Goal: Task Accomplishment & Management: Use online tool/utility

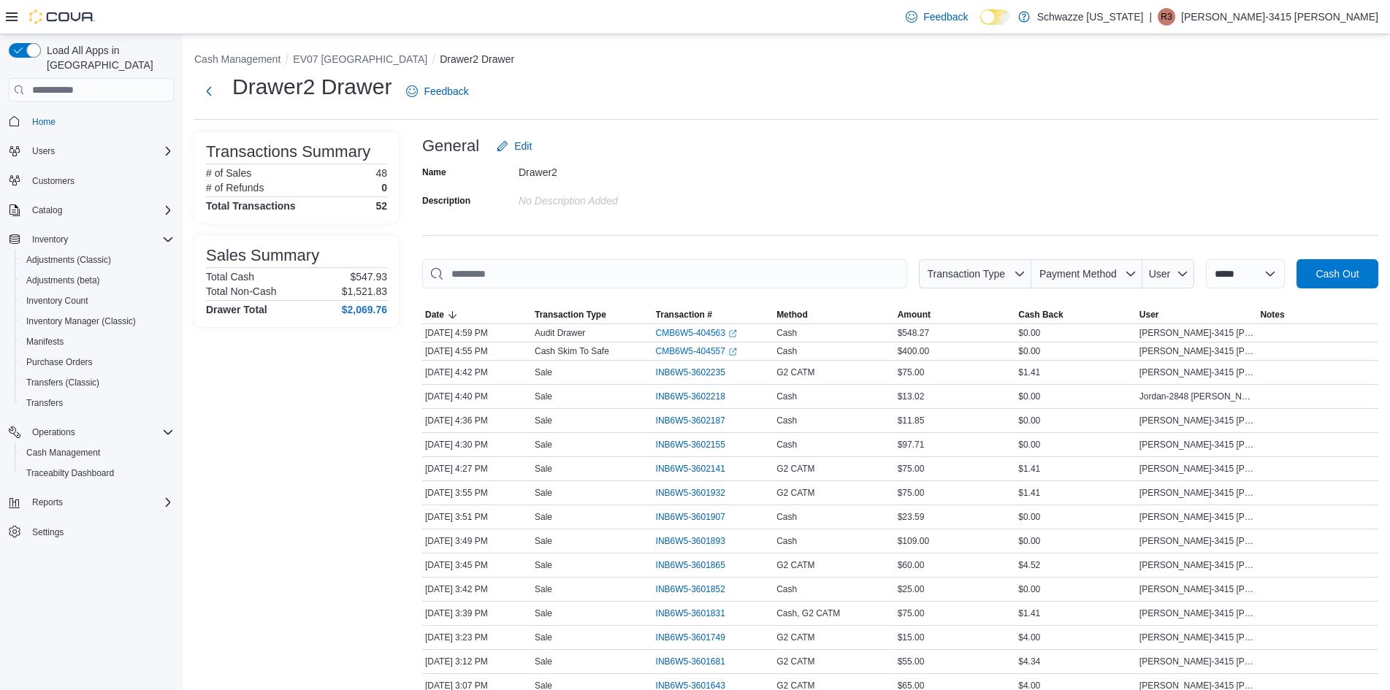
scroll to position [940, 0]
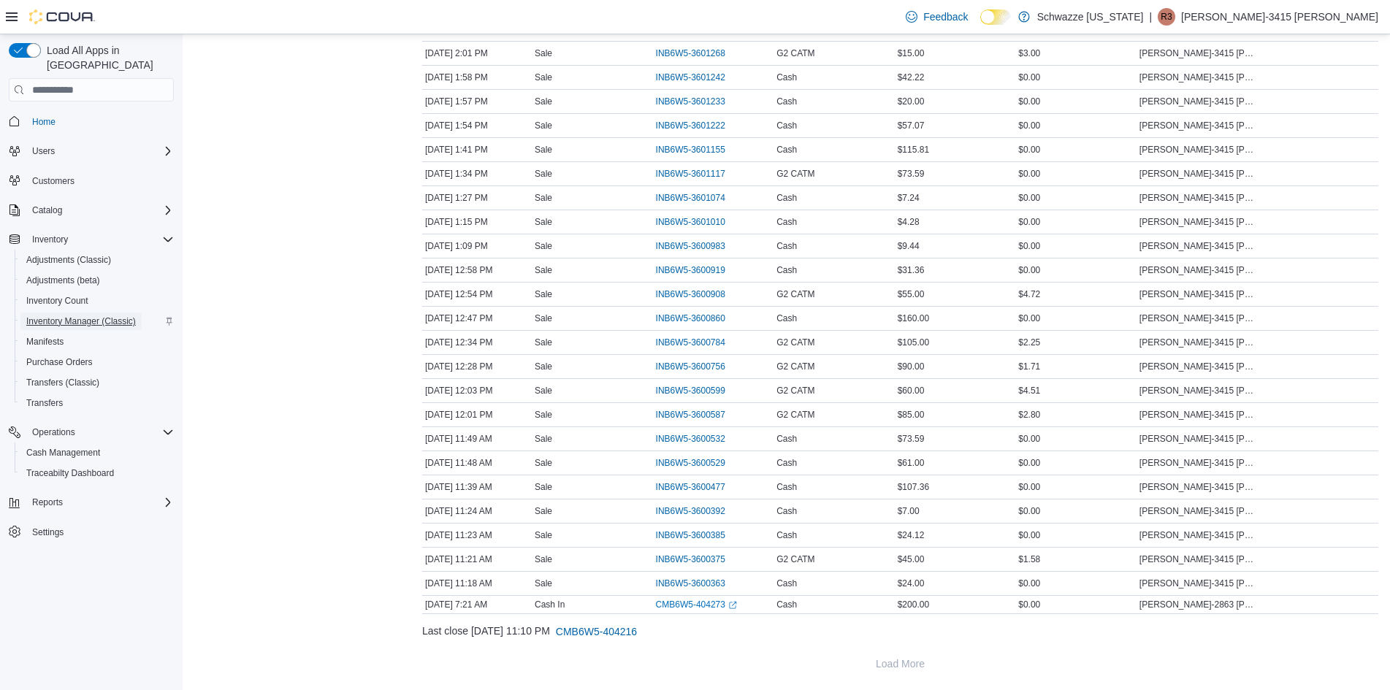
click at [123, 316] on span "Inventory Manager (Classic)" at bounding box center [81, 322] width 110 height 12
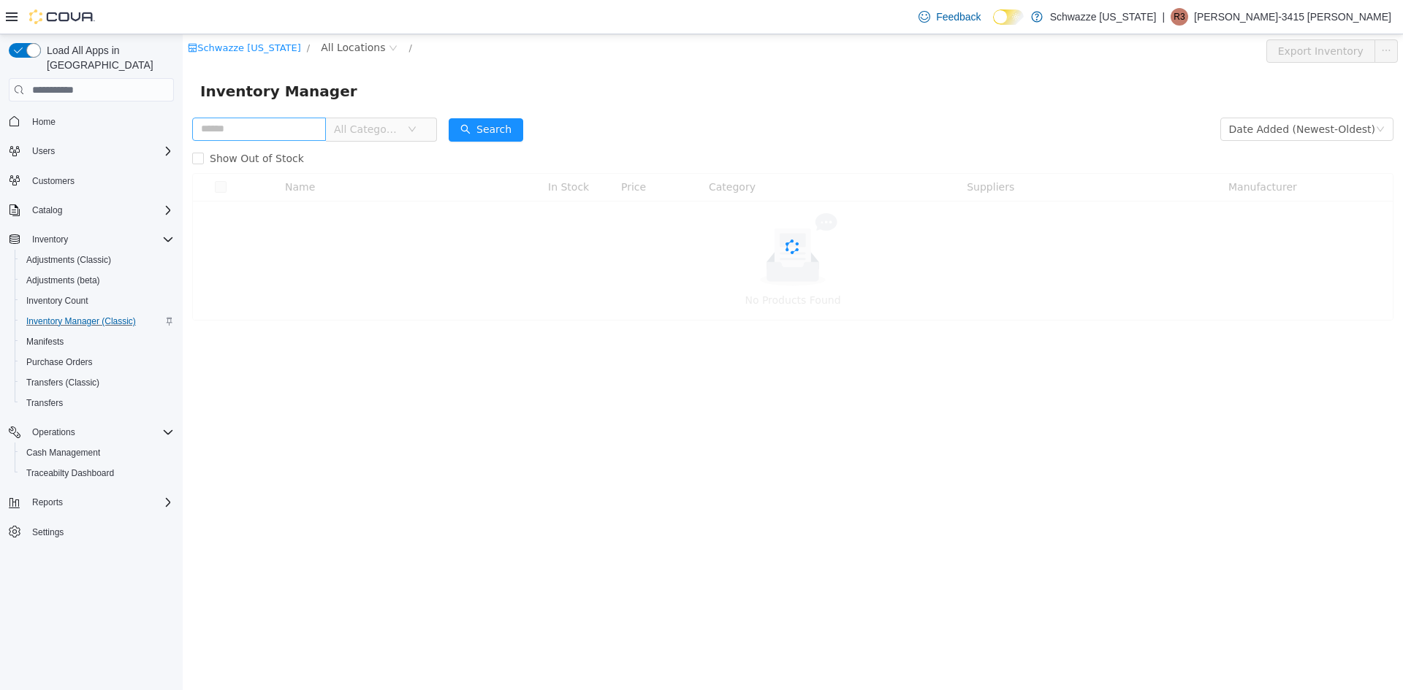
click at [243, 128] on input "text" at bounding box center [259, 129] width 134 height 23
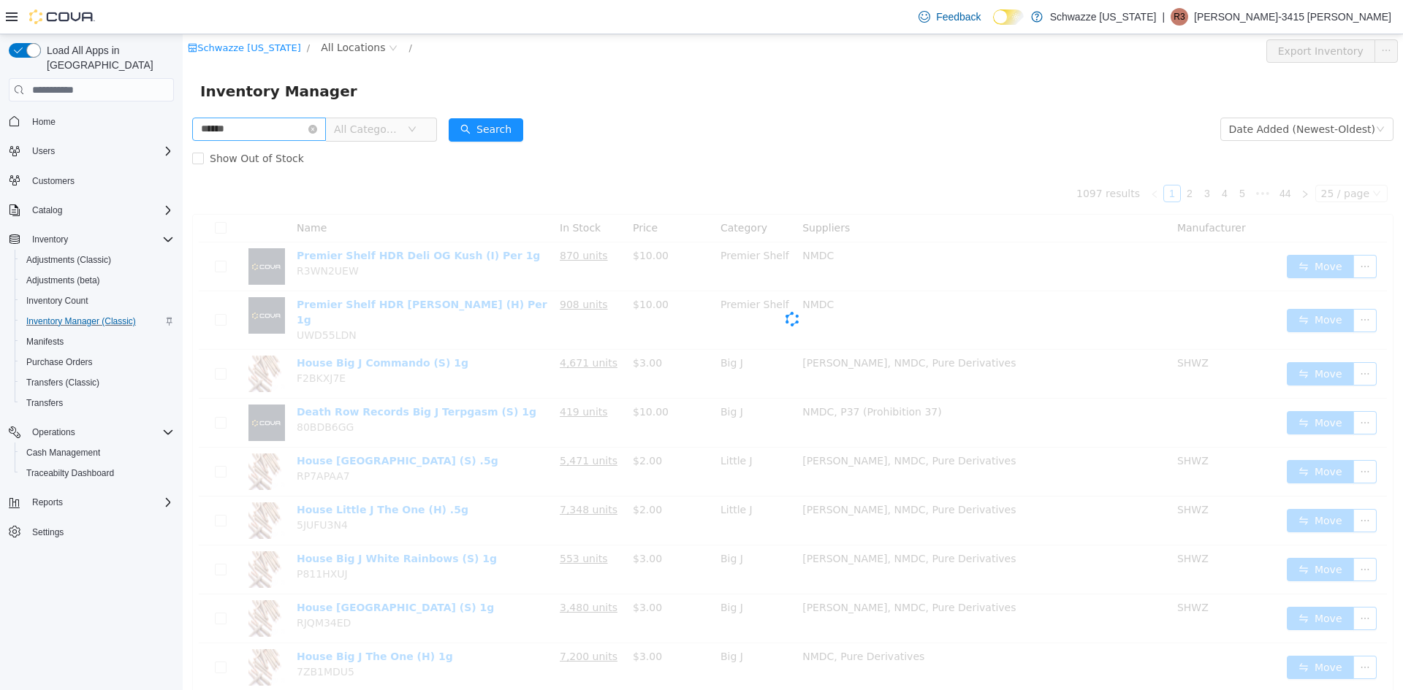
type input "******"
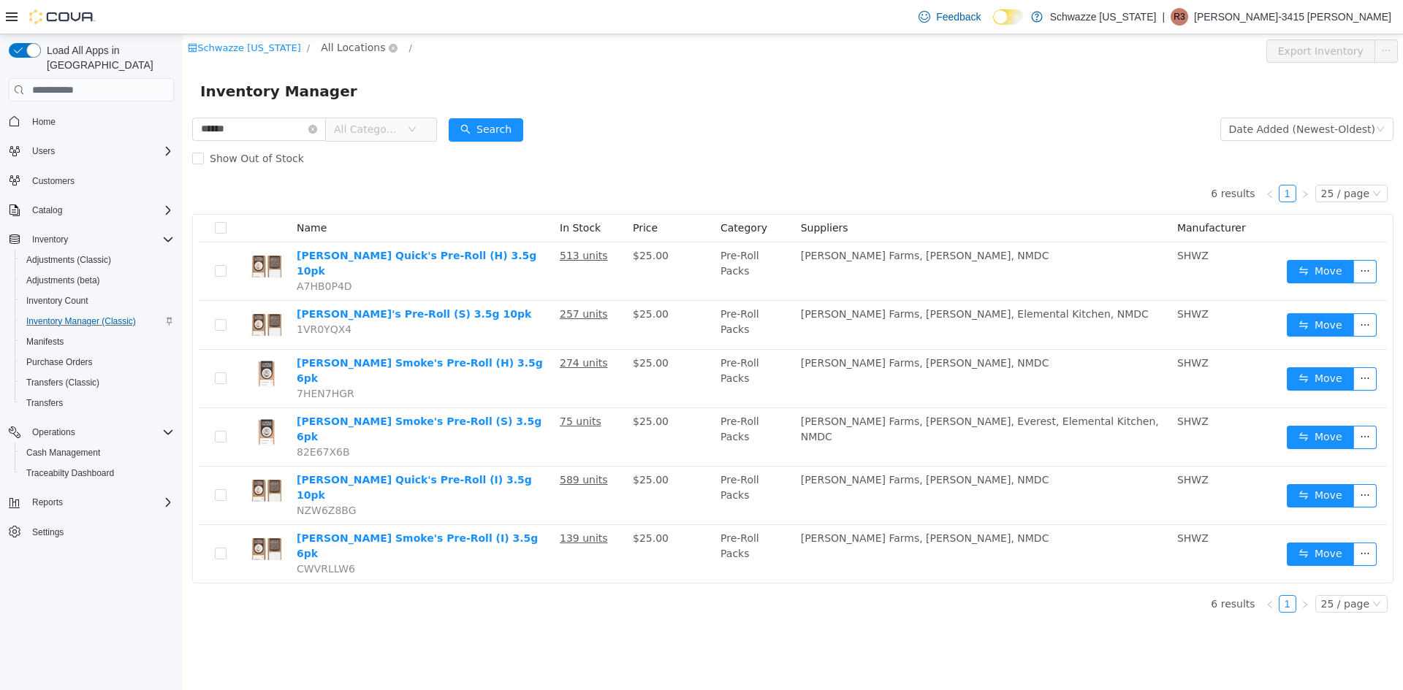
click at [348, 42] on span "All Locations" at bounding box center [353, 47] width 64 height 16
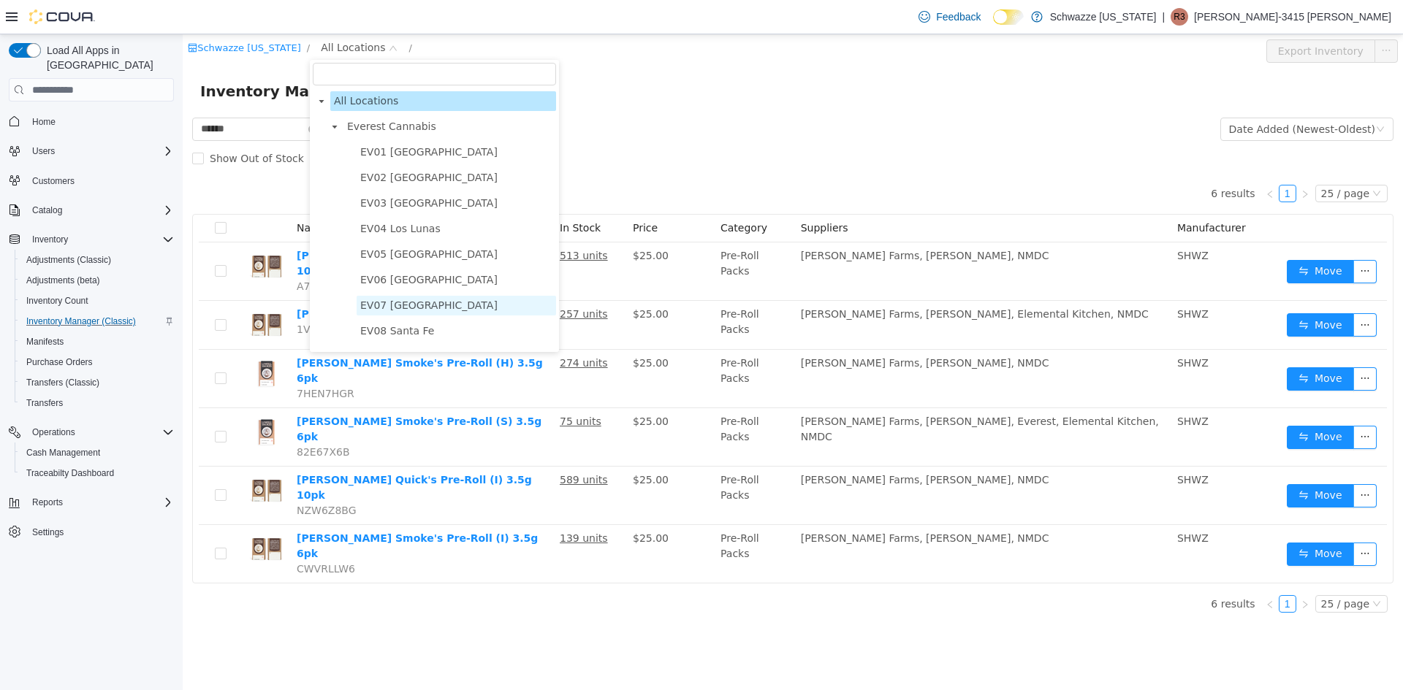
click at [437, 311] on span "EV07 [GEOGRAPHIC_DATA]" at bounding box center [428, 306] width 137 height 12
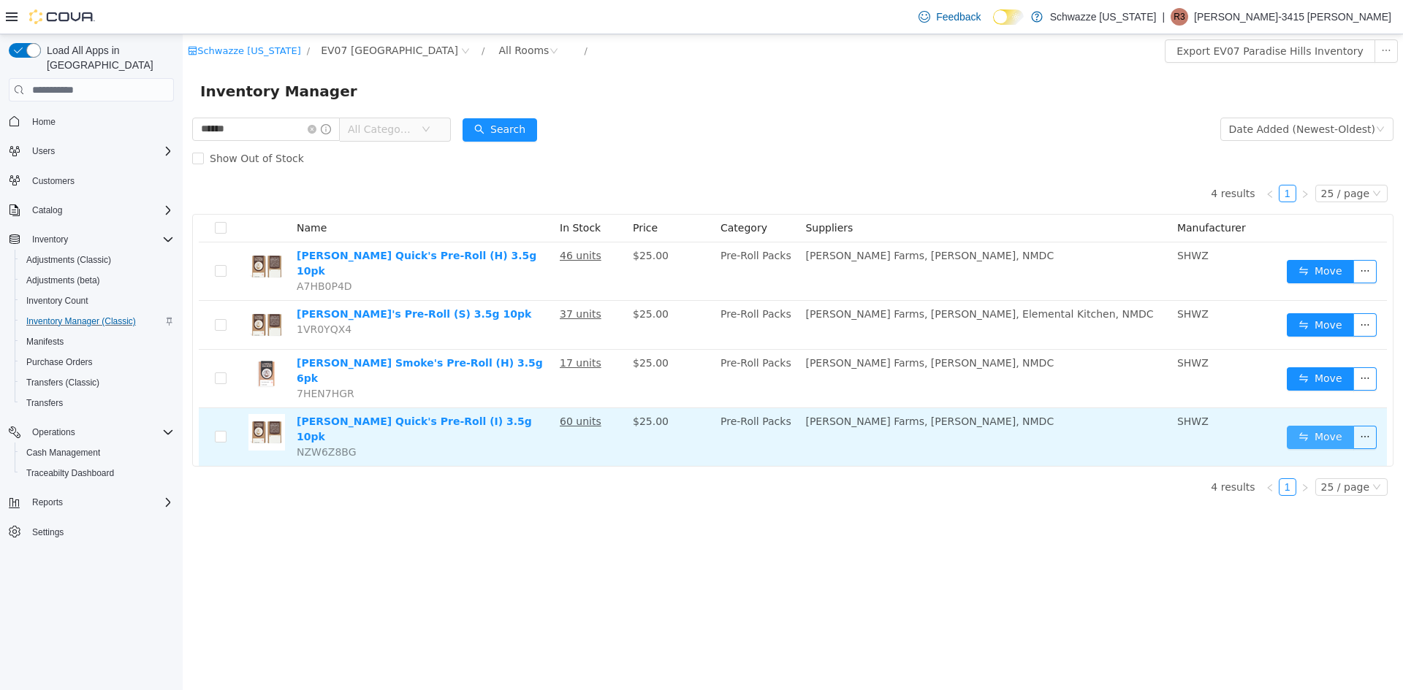
click at [1333, 426] on button "Move" at bounding box center [1320, 437] width 67 height 23
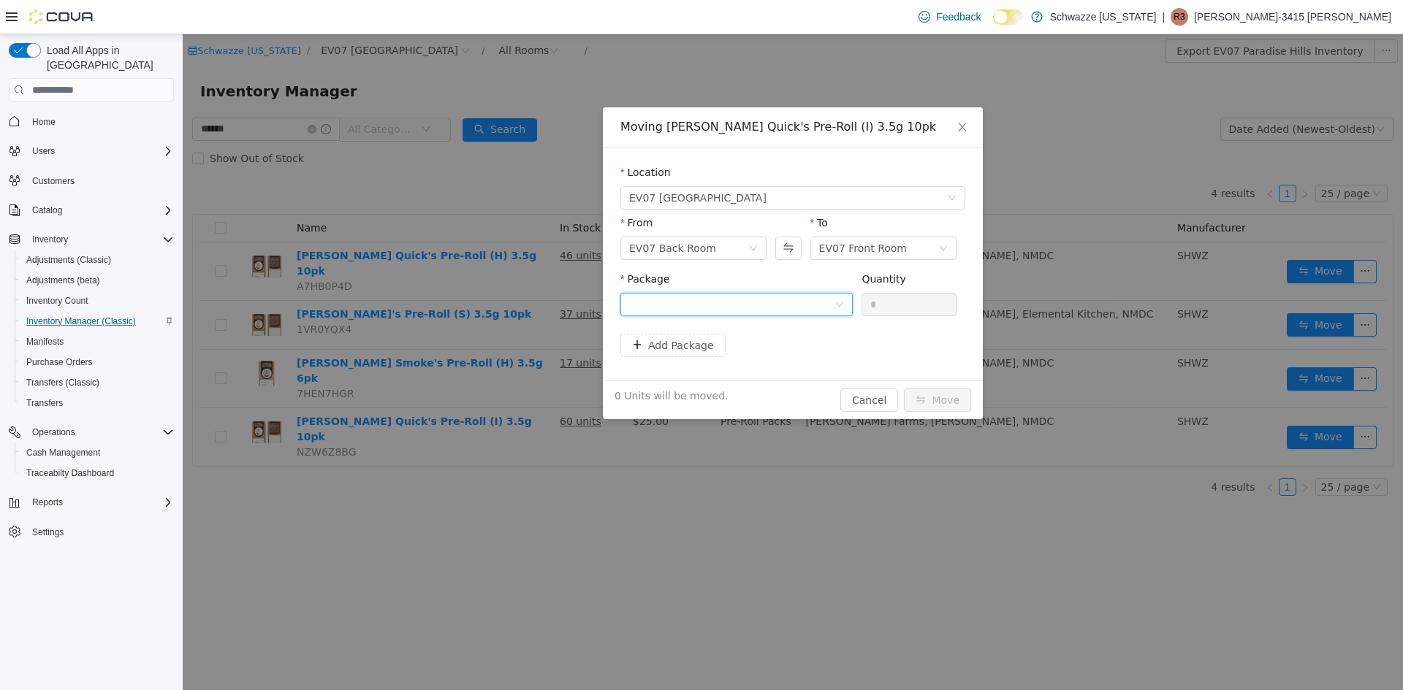
click at [660, 309] on div at bounding box center [731, 305] width 205 height 22
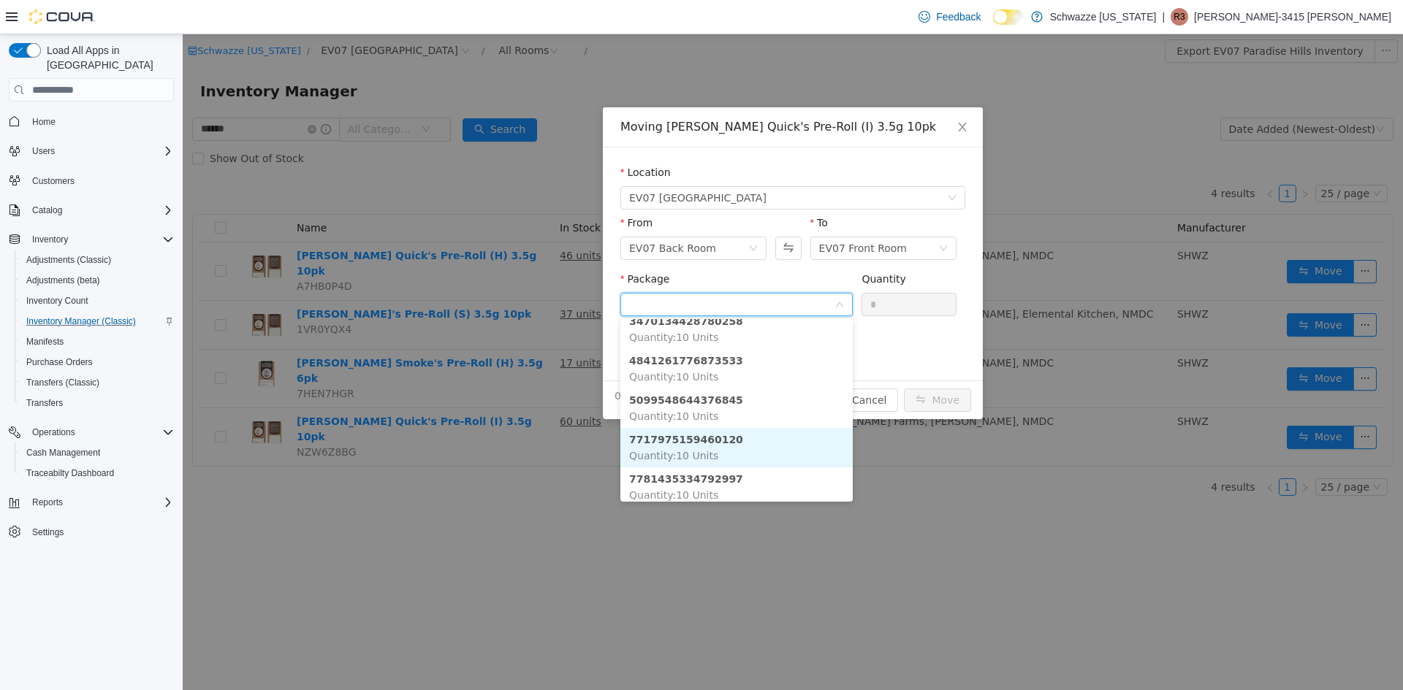
scroll to position [83, 0]
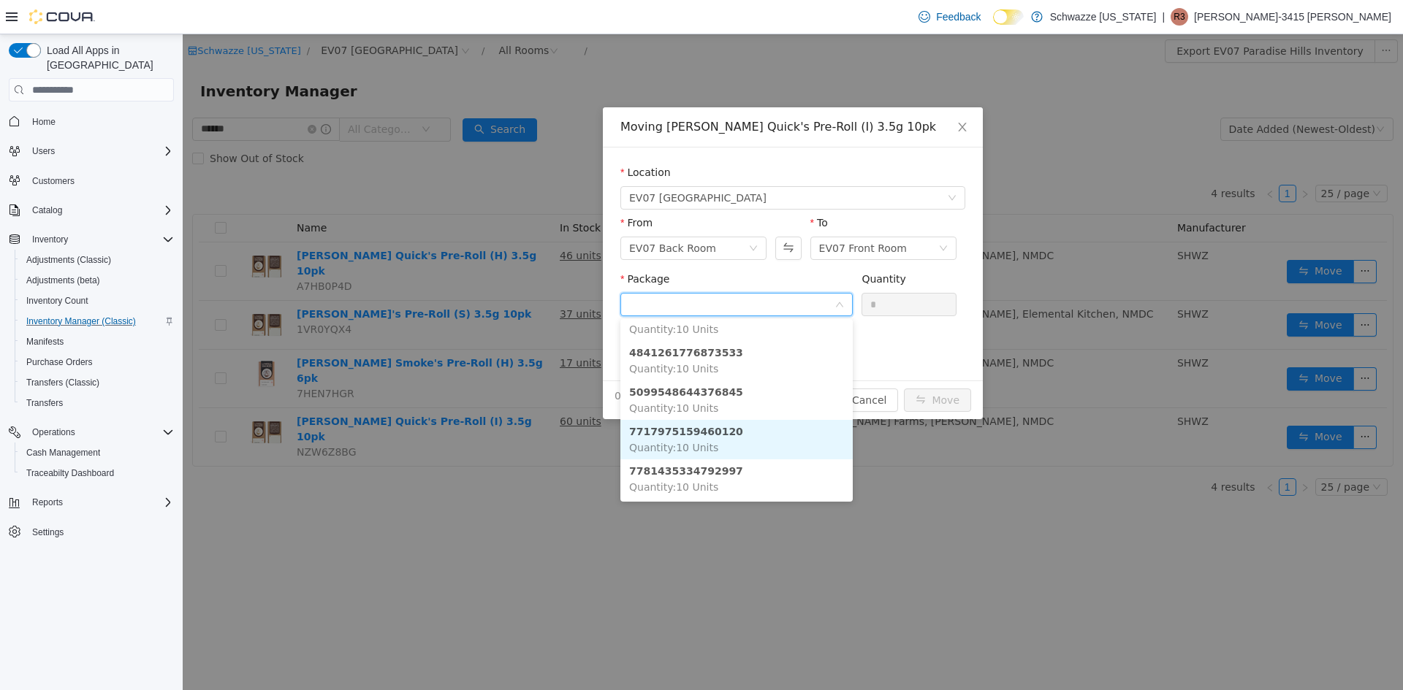
click at [764, 438] on li "7717975159460120 Quantity : 10 Units" at bounding box center [736, 439] width 232 height 39
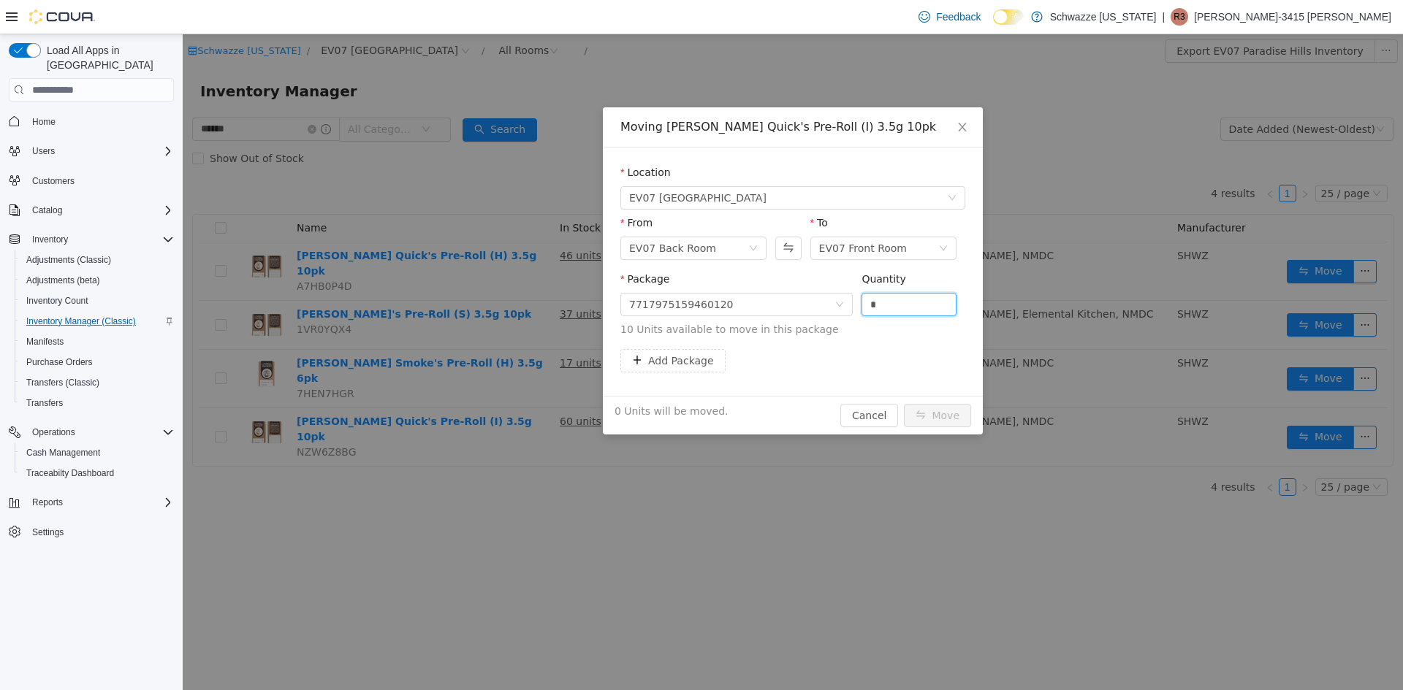
drag, startPoint x: 877, startPoint y: 297, endPoint x: 815, endPoint y: 285, distance: 64.0
click at [815, 285] on span "Package 7717975159460120 Quantity * 10 Units available to move in this package" at bounding box center [792, 305] width 345 height 64
type input "**"
click at [926, 410] on button "Move" at bounding box center [937, 415] width 67 height 23
